Goal: Task Accomplishment & Management: Manage account settings

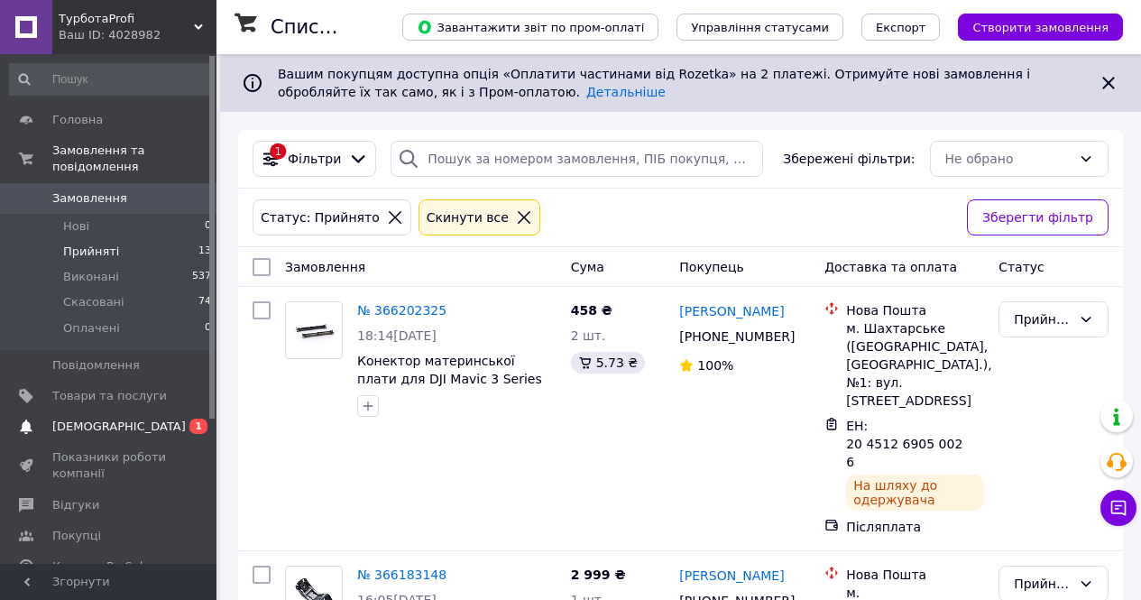
click at [138, 411] on link "Сповіщення 0 1" at bounding box center [111, 426] width 222 height 31
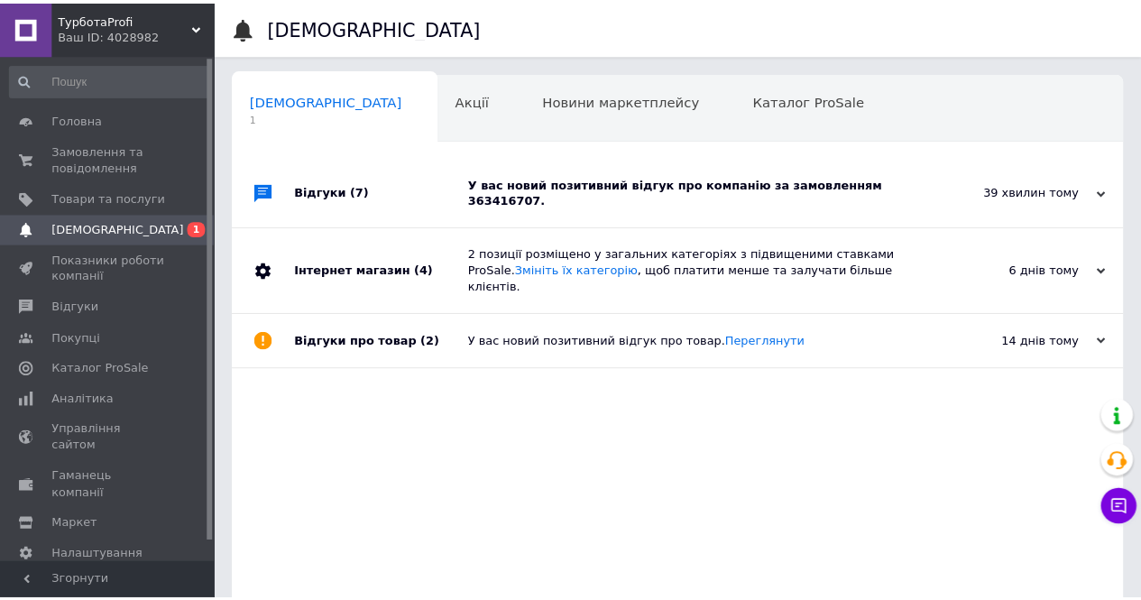
scroll to position [0, 5]
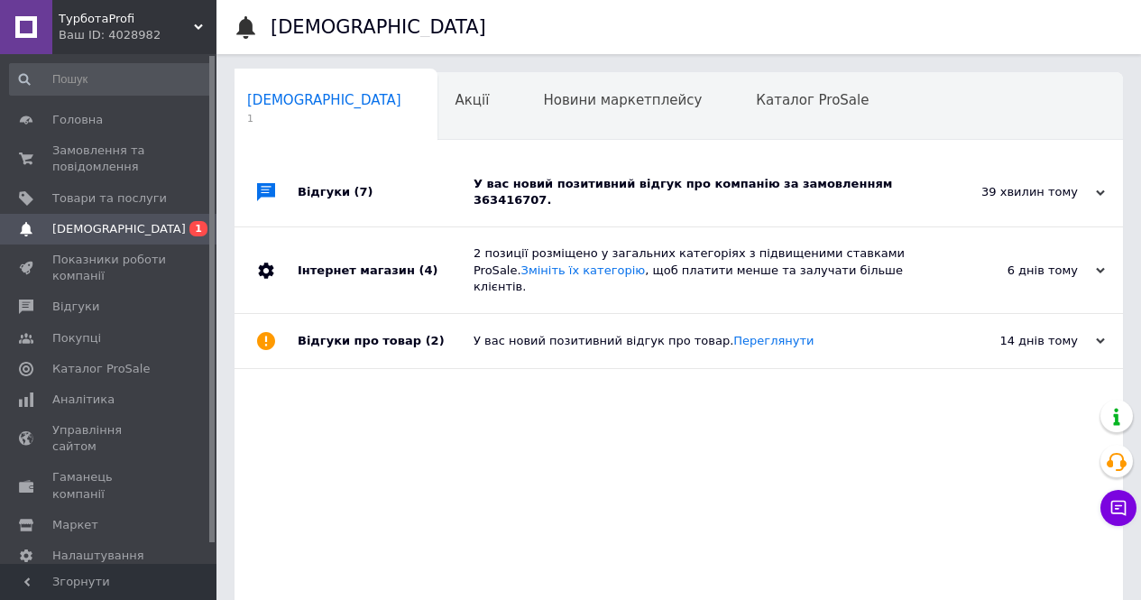
click at [509, 178] on div "У вас новий позитивний відгук про компанію за замовленням 363416707." at bounding box center [698, 192] width 451 height 32
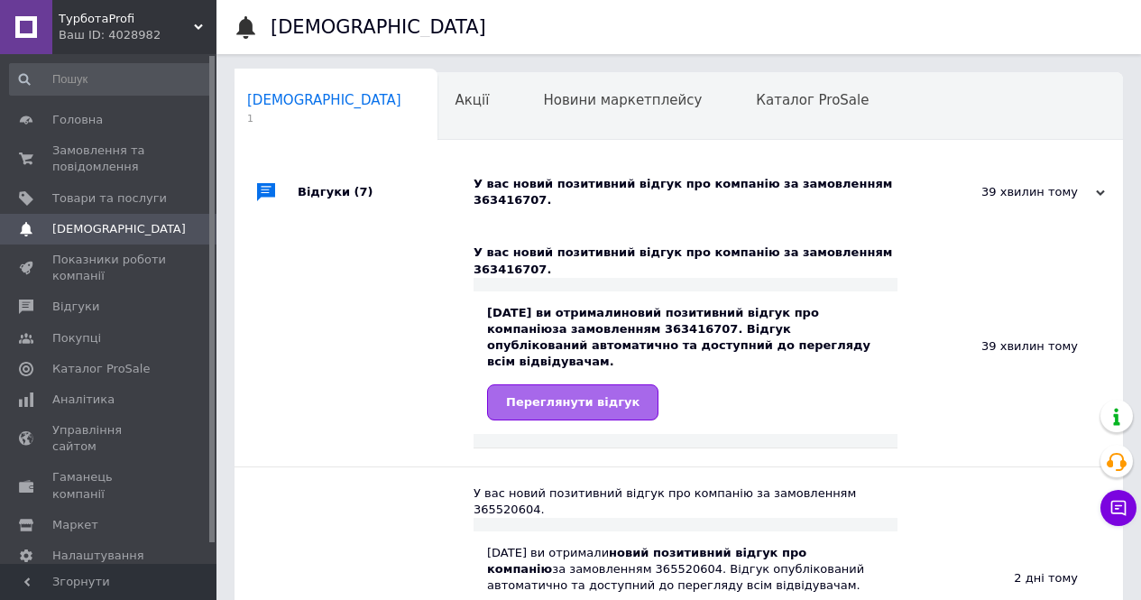
click at [583, 395] on span "Переглянути відгук" at bounding box center [572, 402] width 133 height 14
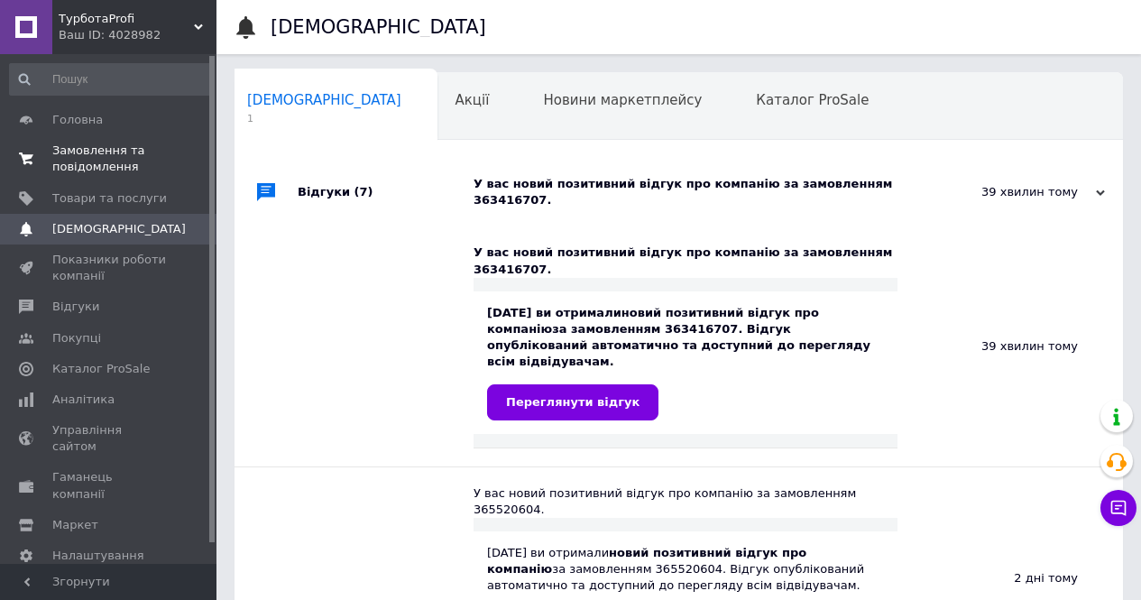
click at [133, 160] on span "Замовлення та повідомлення" at bounding box center [109, 158] width 115 height 32
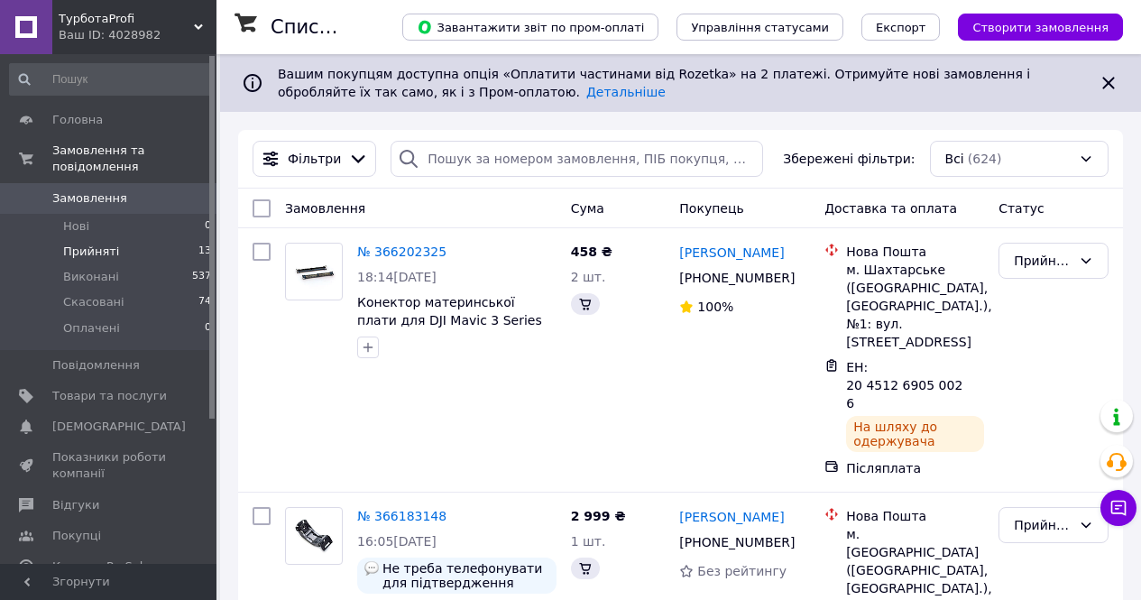
click at [142, 239] on li "Прийняті 13" at bounding box center [111, 251] width 222 height 25
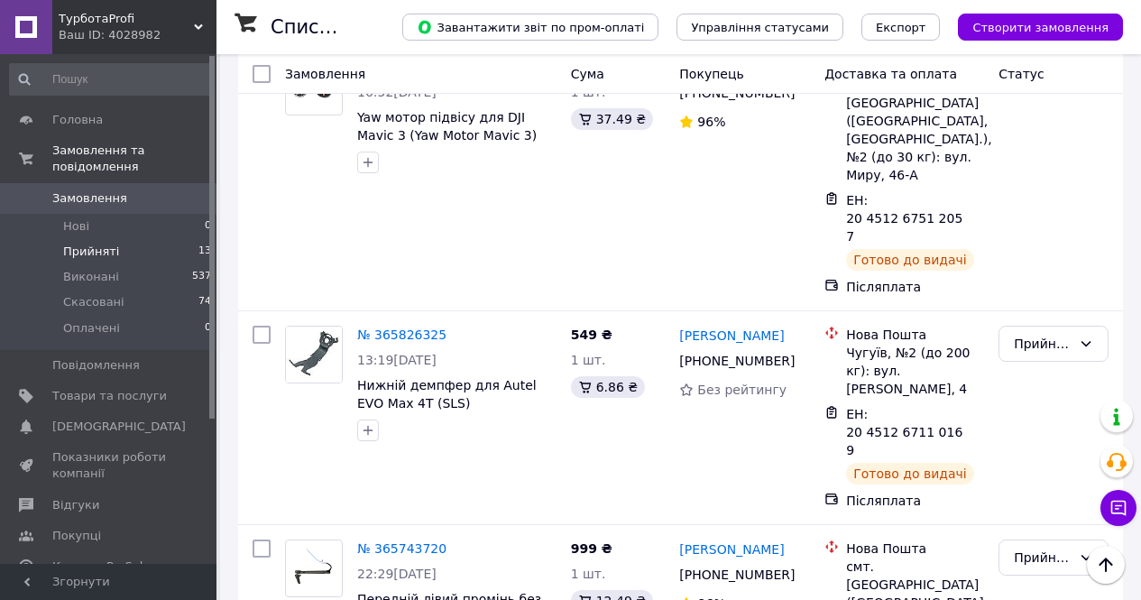
scroll to position [2610, 0]
